Goal: Find specific page/section

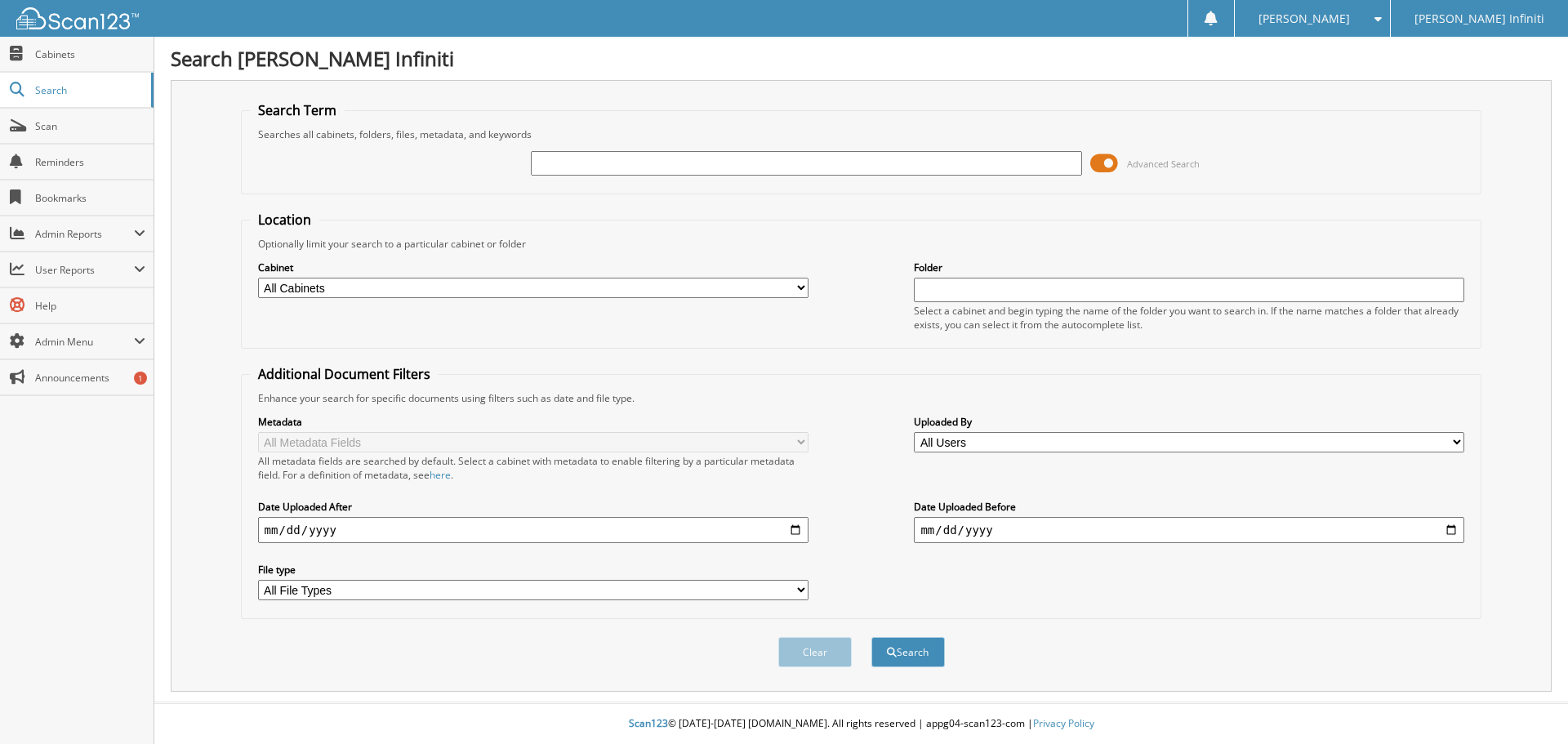
click at [766, 164] on input "text" at bounding box center [805, 163] width 550 height 25
type input "X353382"
click at [871, 637] on button "Search" at bounding box center [908, 651] width 74 height 30
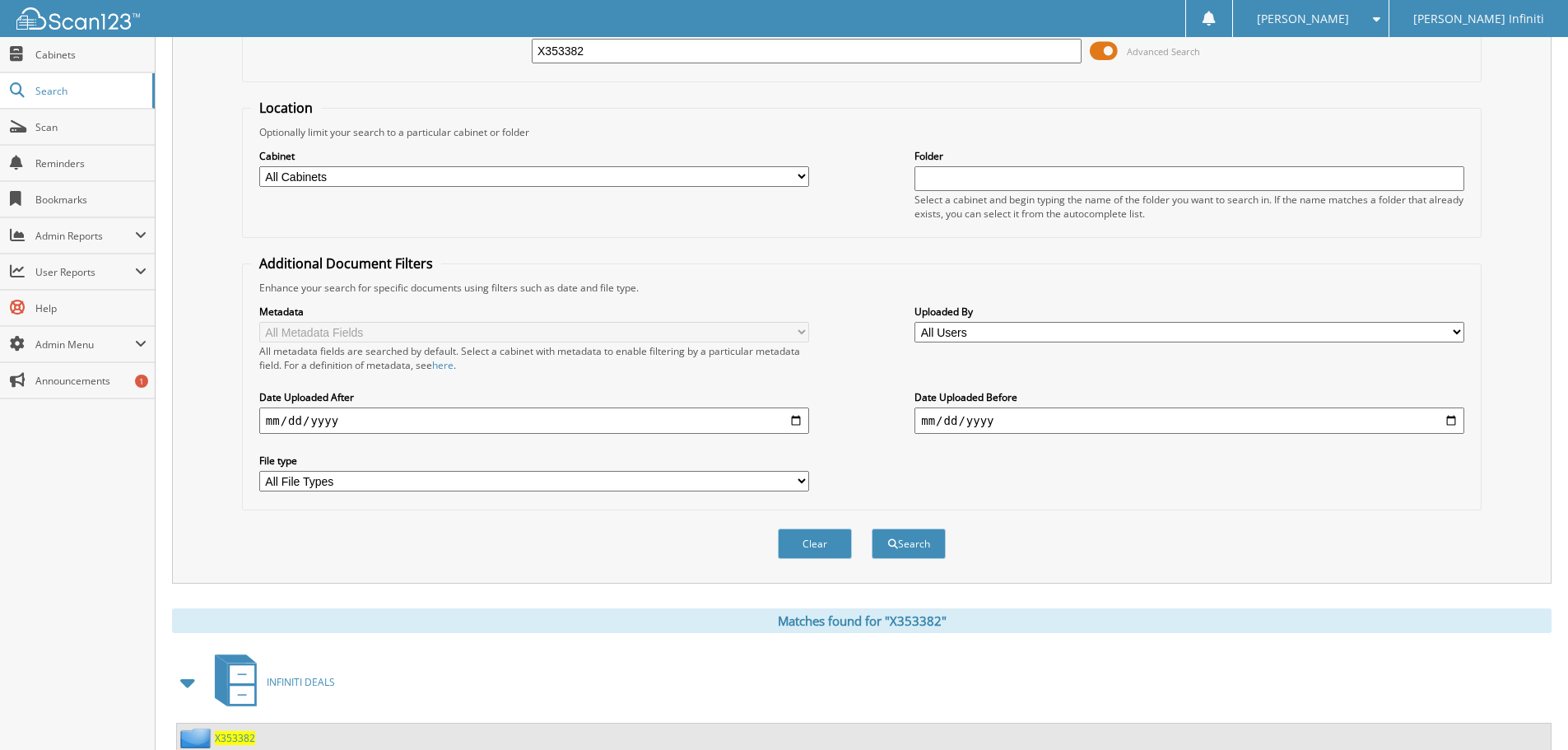
scroll to position [235, 0]
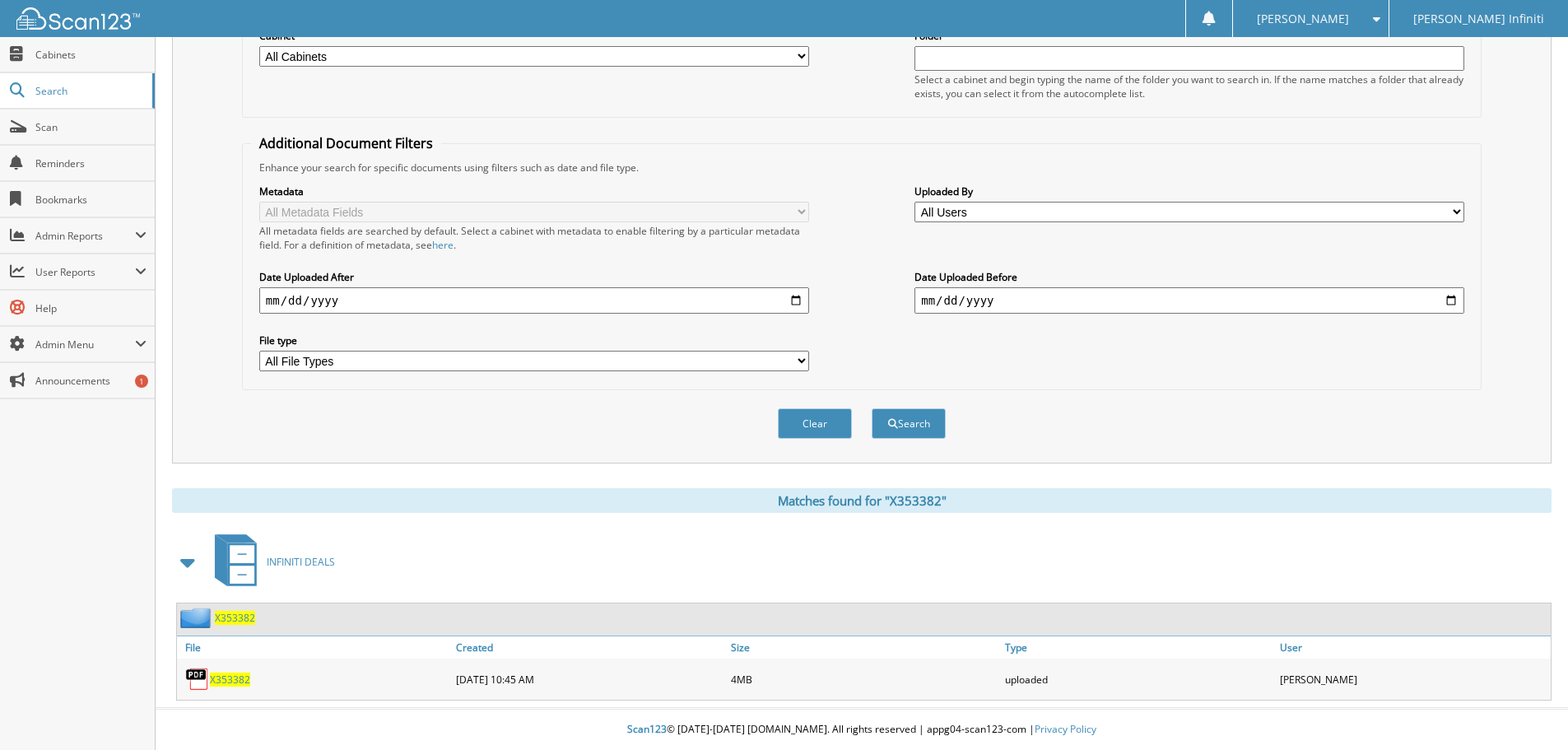
click at [227, 681] on span "X353382" at bounding box center [230, 680] width 41 height 14
click at [228, 679] on span "X353382" at bounding box center [230, 680] width 41 height 14
click at [843, 175] on div "Metadata All Metadata Fields All metadata fields are searched by default. Selec…" at bounding box center [862, 277] width 1222 height 207
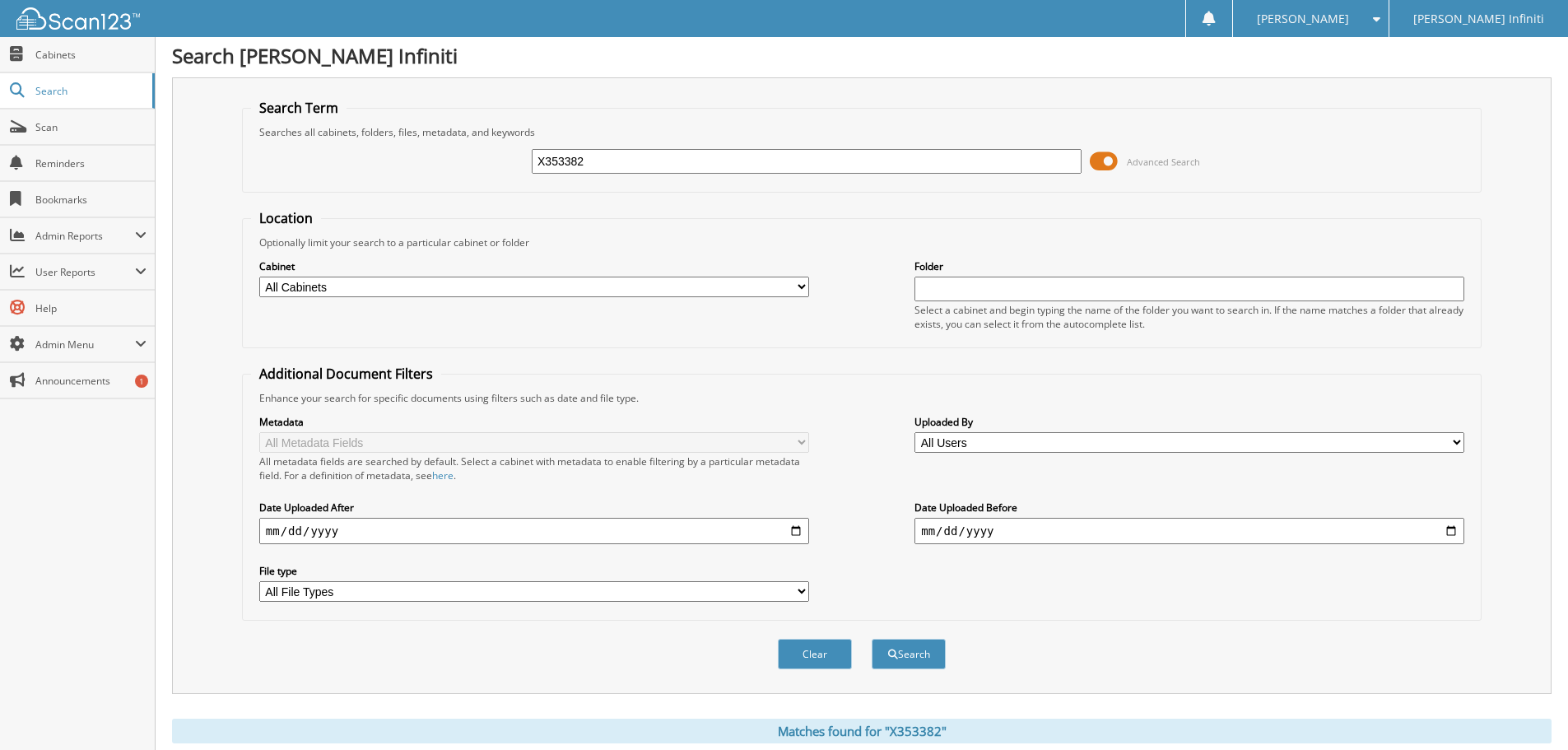
scroll to position [0, 0]
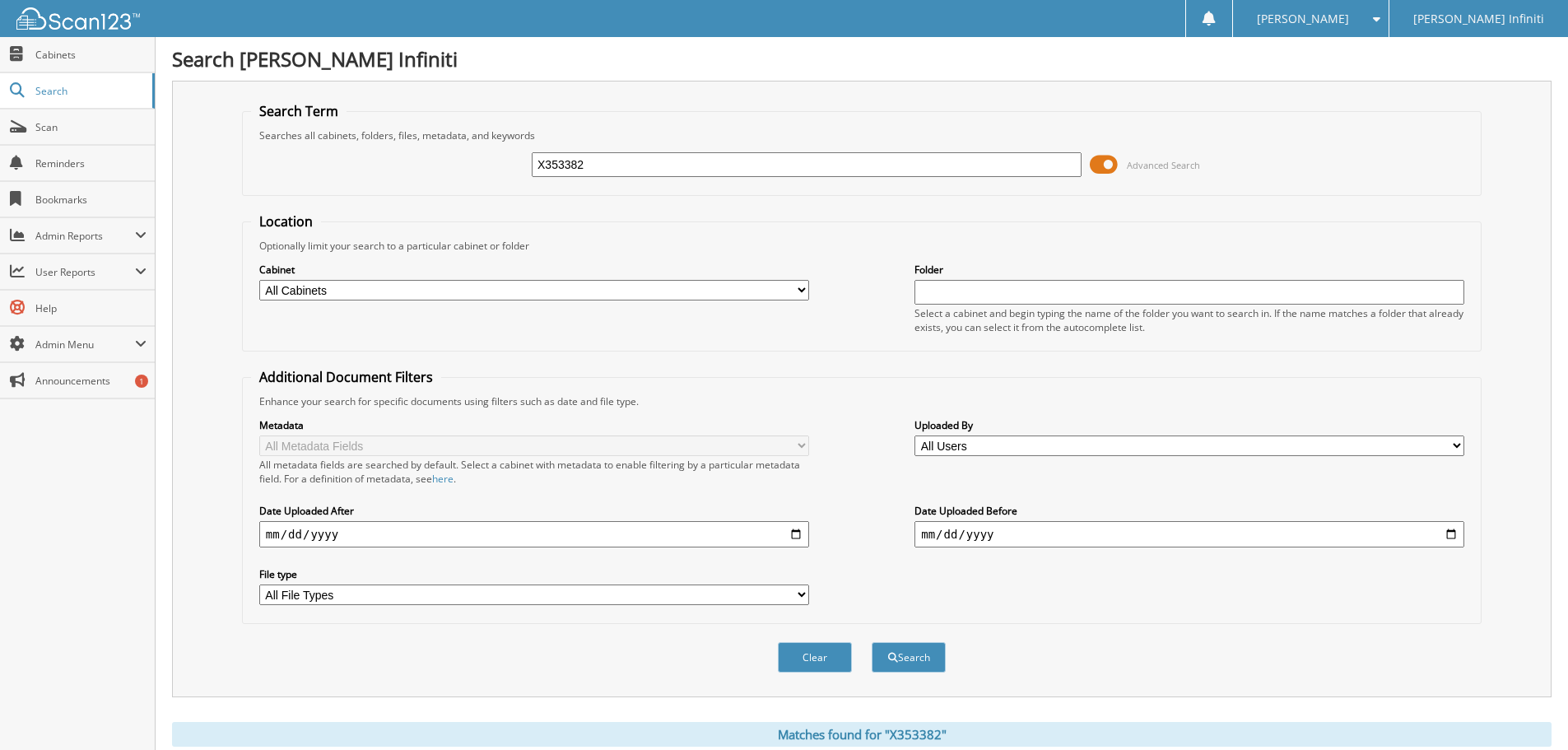
click at [861, 206] on form "Search Term Searches all cabinets, folders, files, metadata, and keywords X3533…" at bounding box center [861, 396] width 1240 height 588
click at [860, 206] on form "Search Term Searches all cabinets, folders, files, metadata, and keywords X3533…" at bounding box center [861, 396] width 1240 height 588
click at [861, 290] on div "Cabinet All Cabinets 1850 PRODUCT ONLY DEALS 1850 SERVICE RO Accounts Payable A…" at bounding box center [862, 298] width 1222 height 90
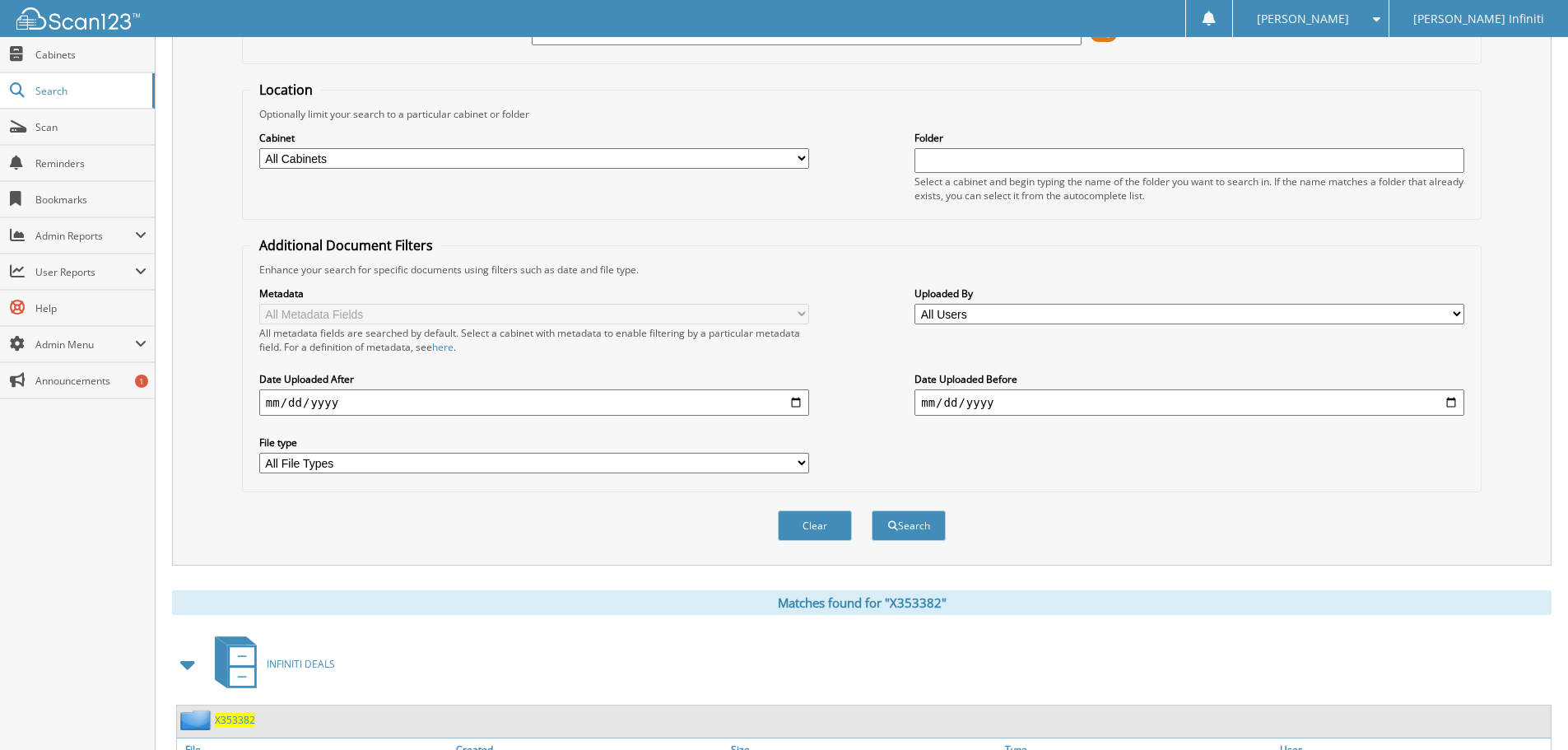
scroll to position [235, 0]
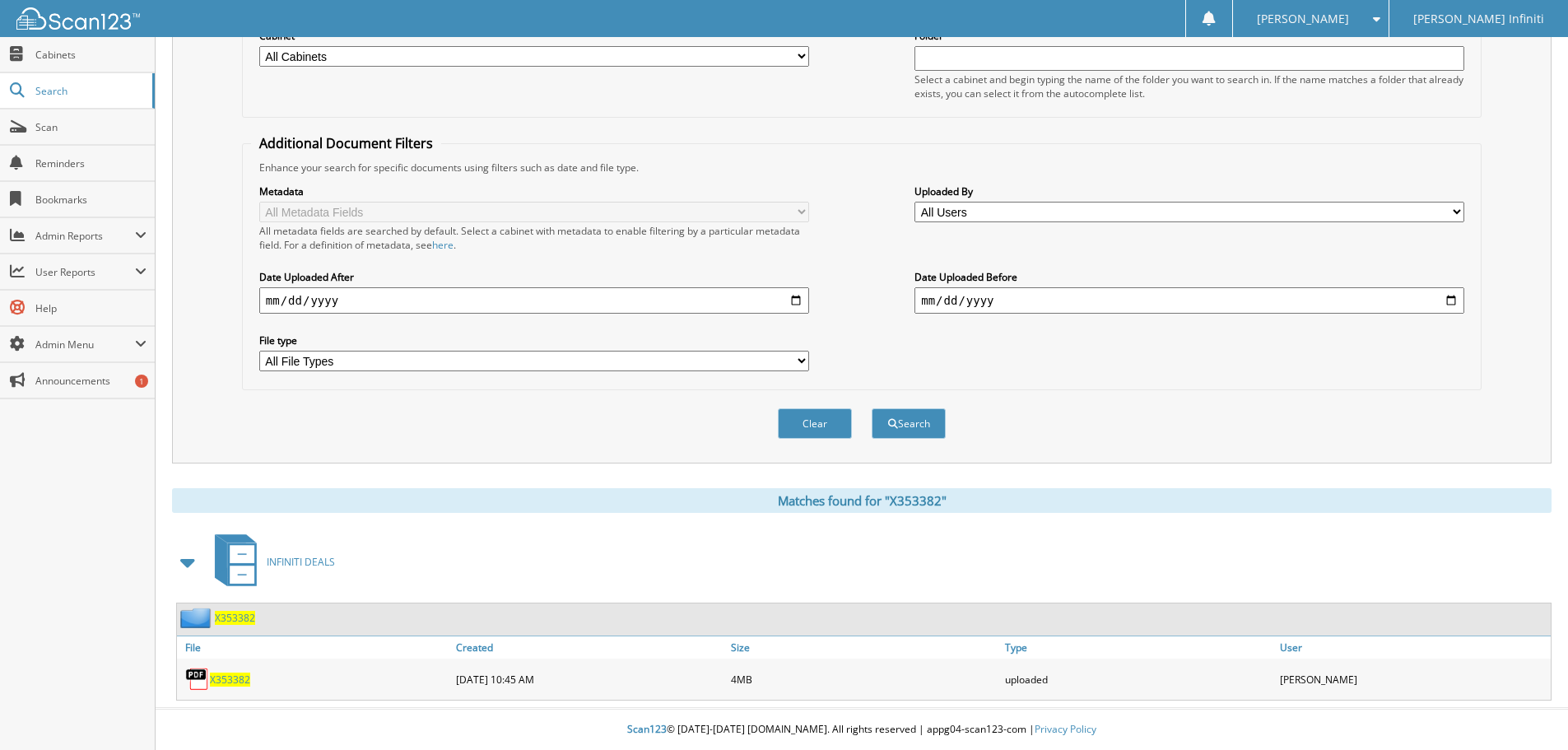
click at [230, 678] on span "X353382" at bounding box center [230, 680] width 41 height 14
